Goal: Task Accomplishment & Management: Use online tool/utility

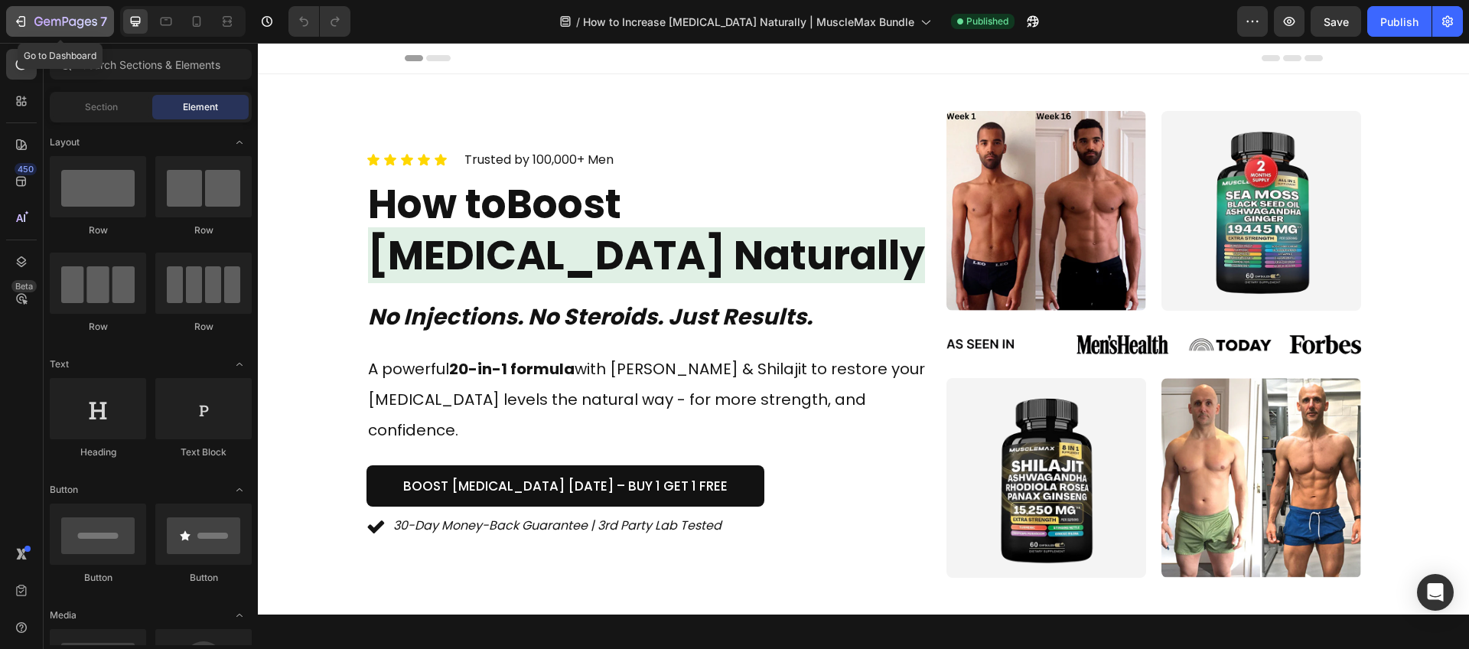
click at [25, 24] on icon "button" at bounding box center [20, 21] width 15 height 15
click at [193, 19] on icon at bounding box center [197, 21] width 8 height 11
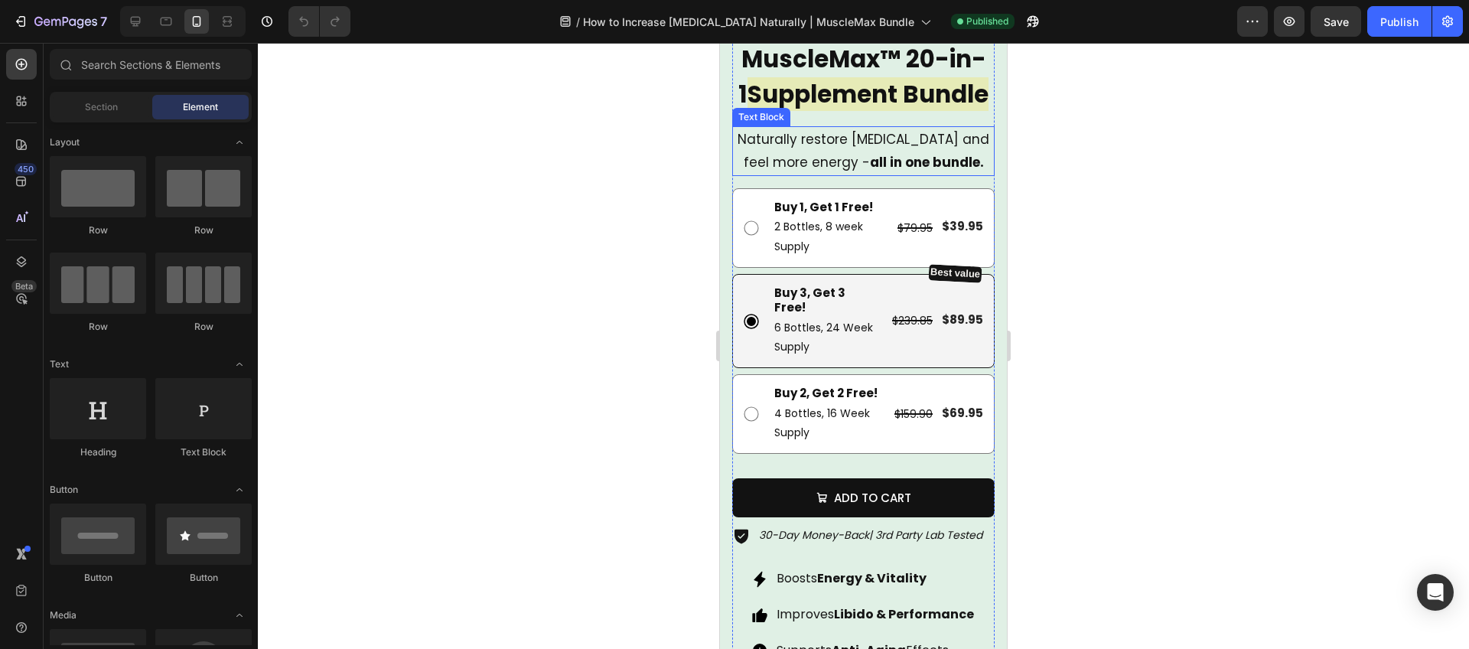
scroll to position [5377, 0]
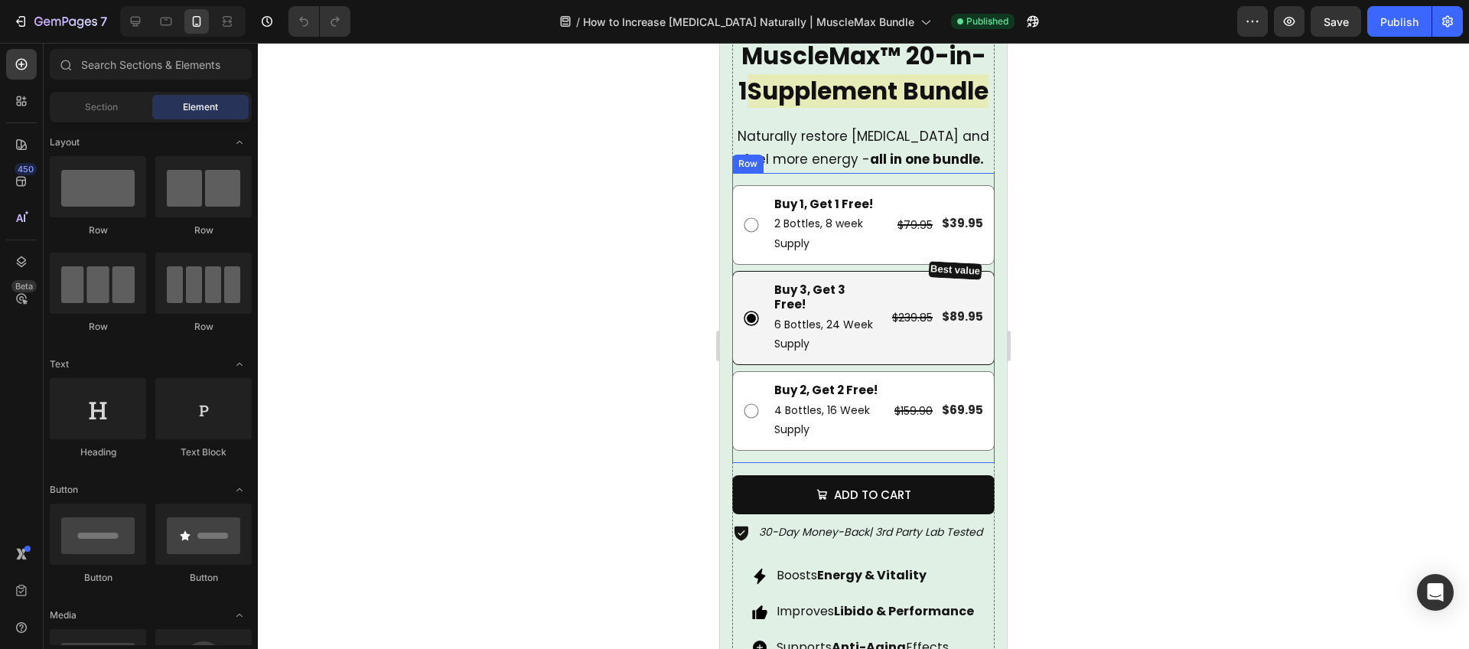
click at [835, 463] on div "Buy 1, Get 1 Free! Text Block 2 Bottles, 8 week Supply Text Block $79.95 Produc…" at bounding box center [863, 318] width 262 height 290
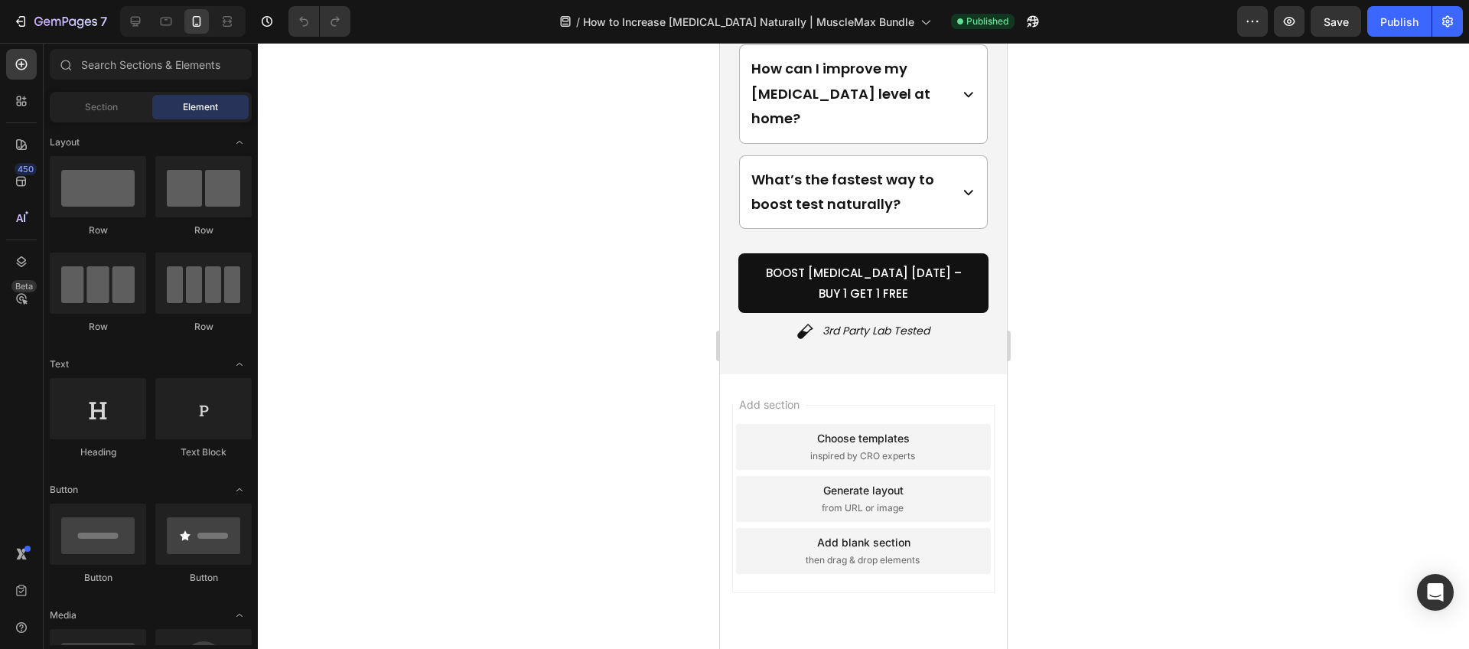
scroll to position [9345, 0]
